Goal: Check status

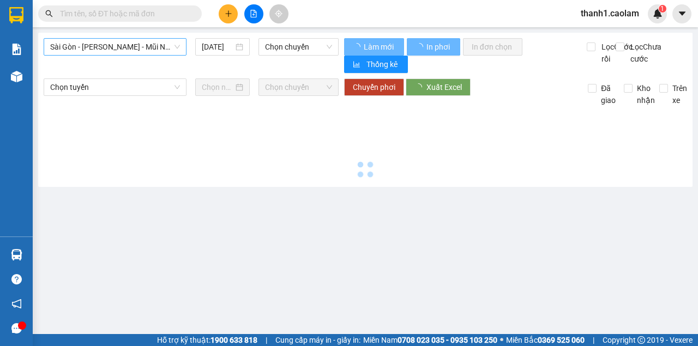
drag, startPoint x: 0, startPoint y: 0, endPoint x: 80, endPoint y: 50, distance: 94.2
click at [80, 50] on span "Sài Gòn - [PERSON_NAME] - Mũi Né (CT Ông Đồn)" at bounding box center [115, 47] width 130 height 16
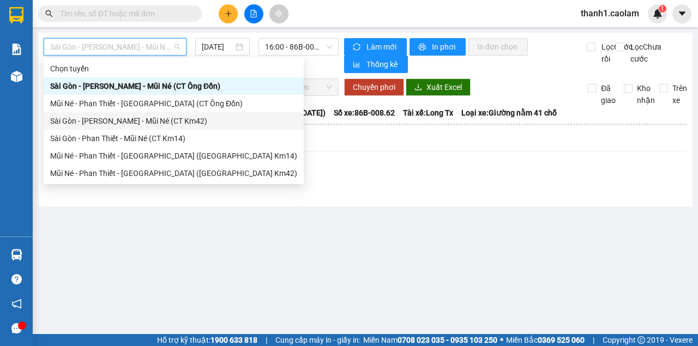
click at [171, 122] on div "Sài Gòn - [PERSON_NAME] - Mũi Né (CT Km42)" at bounding box center [173, 121] width 247 height 12
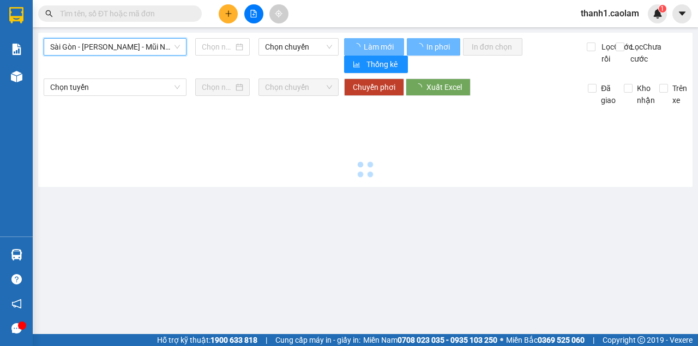
type input "[DATE]"
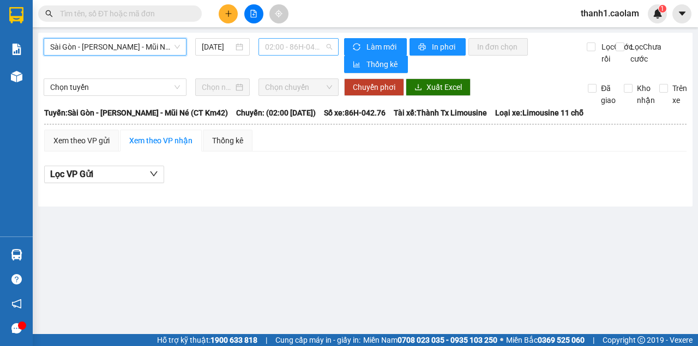
click at [276, 53] on span "02:00 - 86H-042.76" at bounding box center [298, 47] width 66 height 16
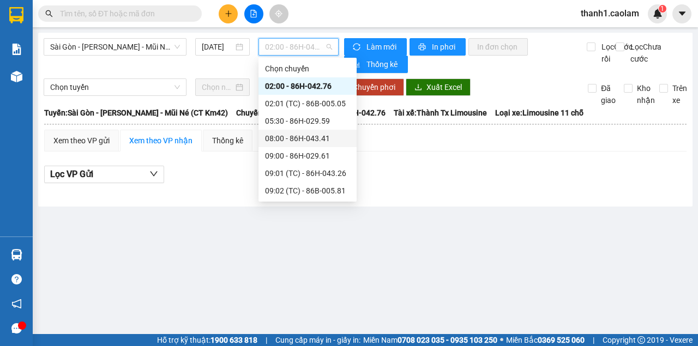
click at [320, 143] on div "08:00 - 86H-043.41" at bounding box center [307, 138] width 85 height 12
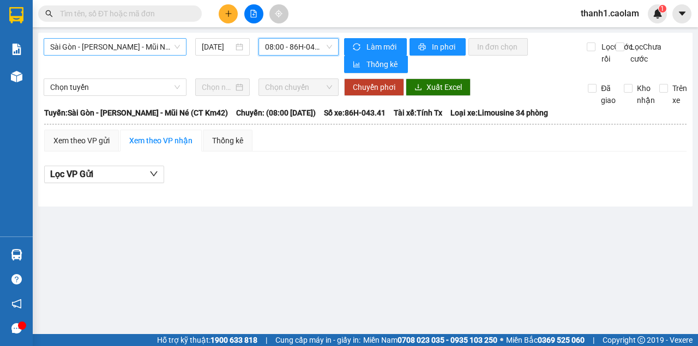
click at [173, 41] on span "Sài Gòn - [PERSON_NAME] - Mũi Né (CT Km42)" at bounding box center [115, 47] width 130 height 16
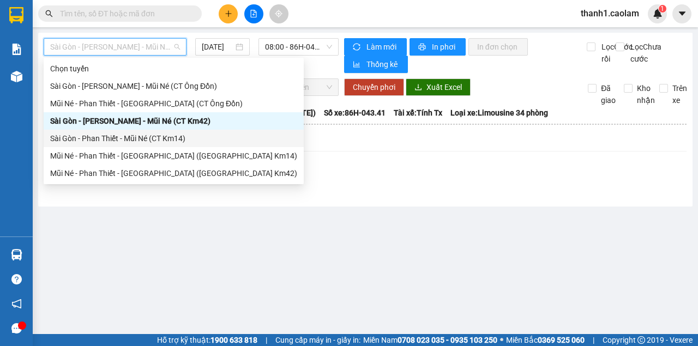
click at [160, 135] on div "Sài Gòn - Phan Thiết - Mũi Né (CT Km14)" at bounding box center [173, 138] width 247 height 12
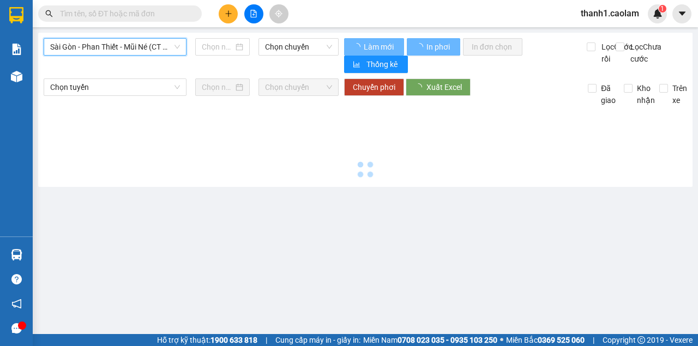
type input "[DATE]"
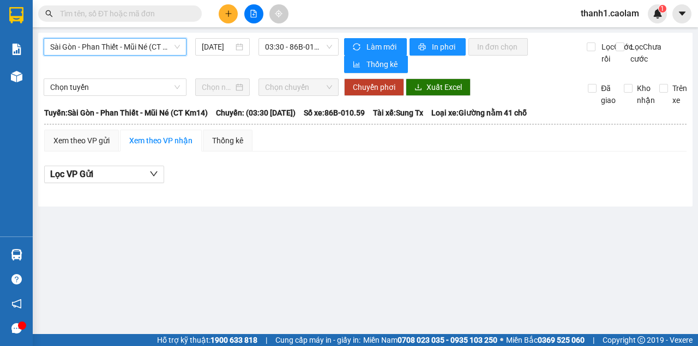
drag, startPoint x: 289, startPoint y: 46, endPoint x: 298, endPoint y: 70, distance: 25.0
click at [289, 46] on span "03:30 - 86B-010.59" at bounding box center [298, 47] width 66 height 16
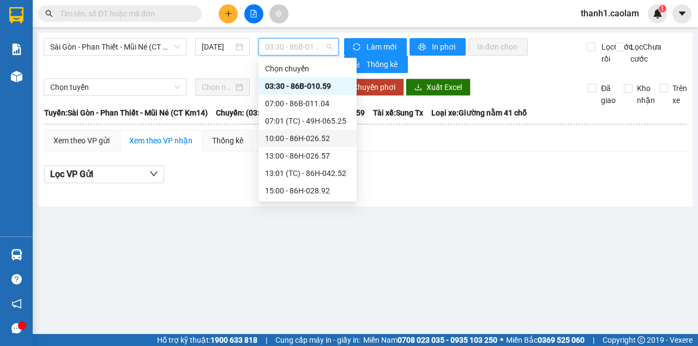
click at [311, 139] on div "10:00 - 86H-026.52" at bounding box center [307, 138] width 85 height 12
